Goal: Task Accomplishment & Management: Complete application form

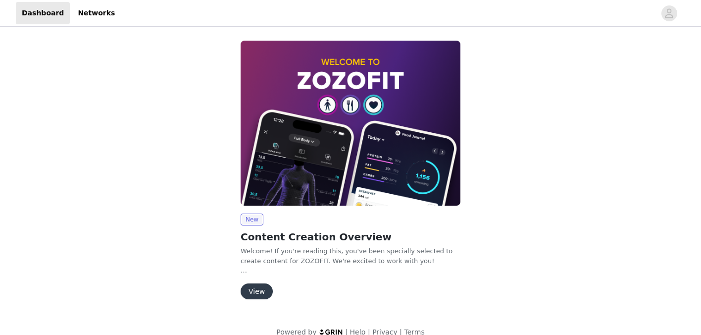
scroll to position [14, 0]
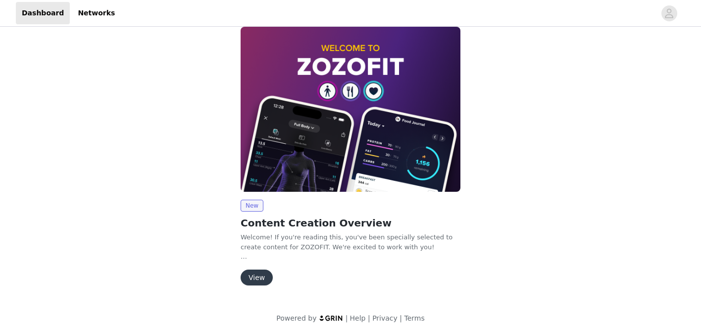
click at [260, 277] on button "View" at bounding box center [257, 277] width 32 height 16
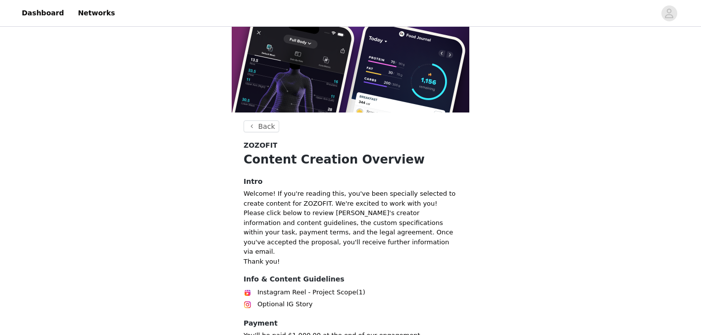
scroll to position [104, 0]
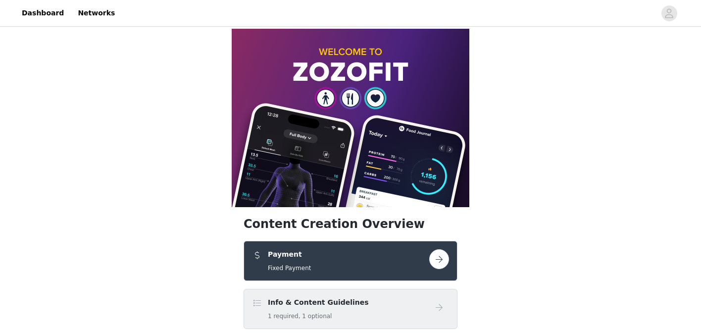
click at [439, 249] on button "button" at bounding box center [439, 259] width 20 height 20
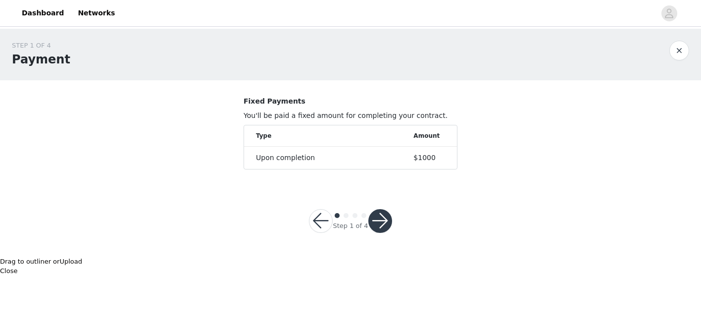
click at [385, 221] on button "button" at bounding box center [380, 221] width 24 height 24
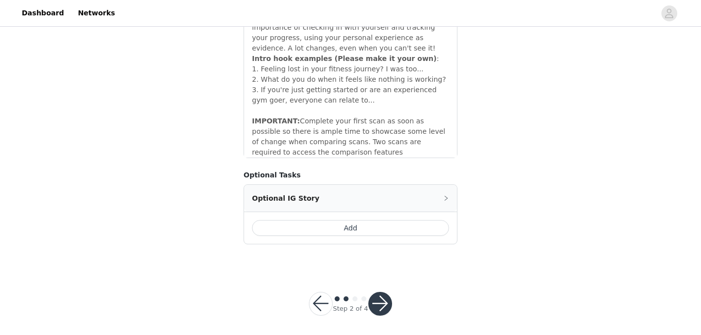
scroll to position [582, 0]
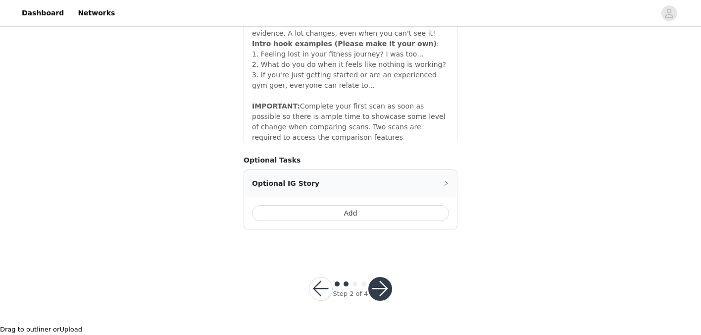
click at [382, 300] on button "button" at bounding box center [380, 289] width 24 height 24
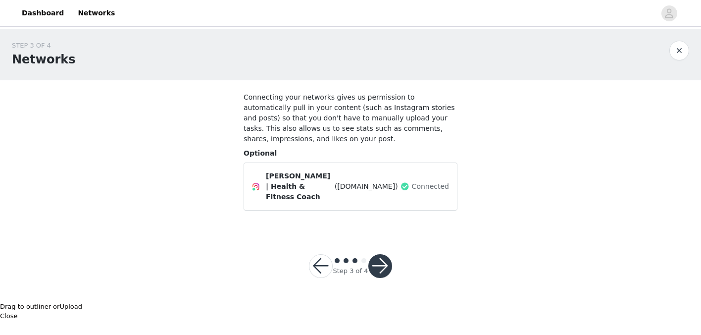
click at [385, 254] on button "button" at bounding box center [380, 266] width 24 height 24
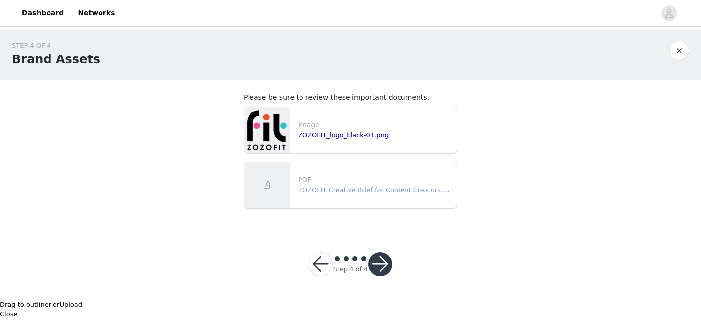
click at [373, 191] on link "ZOZOFIT Creative Brief for Content Creators.pdf" at bounding box center [375, 189] width 155 height 7
click at [381, 260] on button "button" at bounding box center [380, 264] width 24 height 24
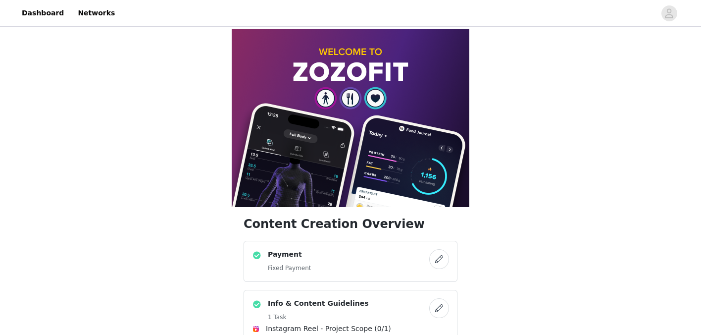
scroll to position [51, 0]
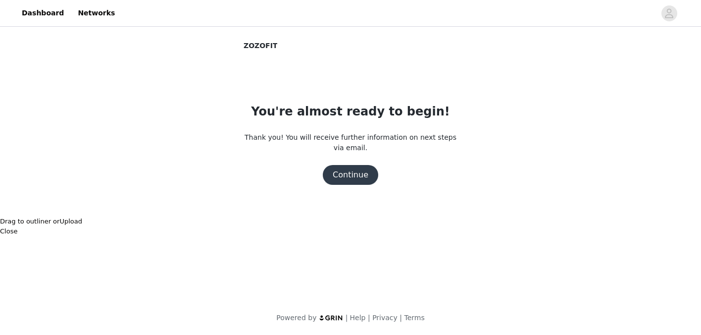
scroll to position [0, 0]
click at [350, 178] on button "Continue" at bounding box center [350, 175] width 55 height 20
